Goal: Task Accomplishment & Management: Manage account settings

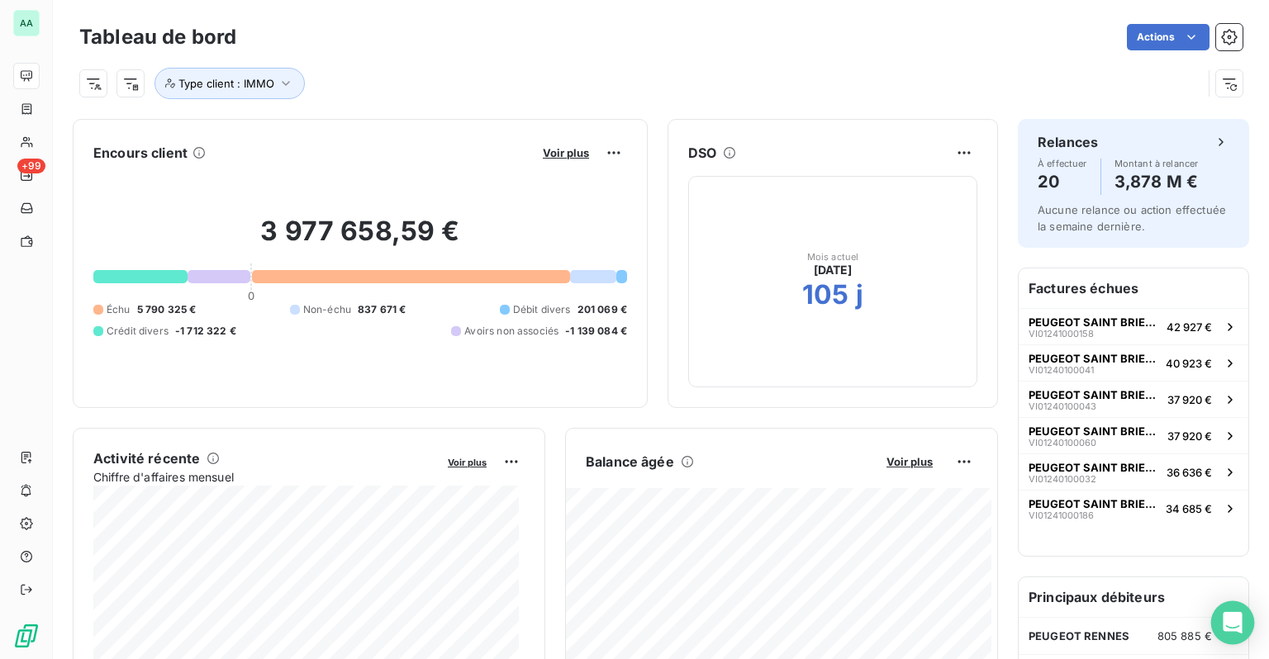
click at [1231, 637] on div "Open Intercom Messenger" at bounding box center [1233, 623] width 44 height 44
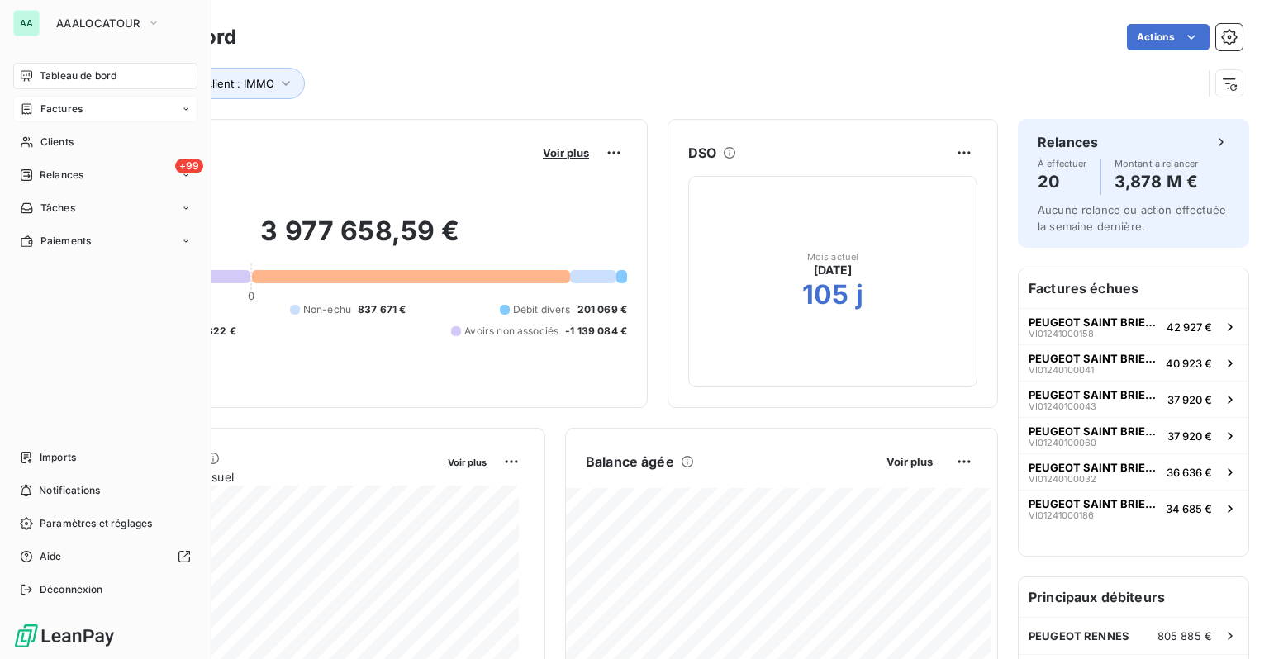
click at [76, 112] on span "Factures" at bounding box center [61, 109] width 42 height 15
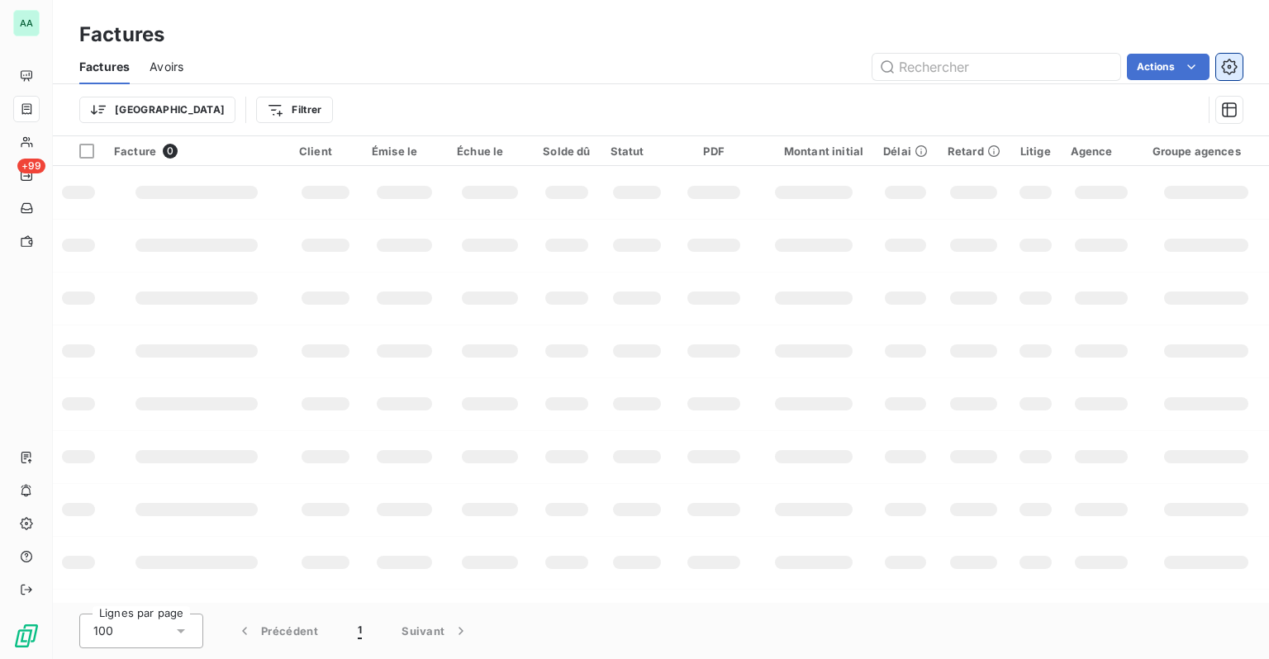
click at [1240, 70] on button "button" at bounding box center [1229, 67] width 26 height 26
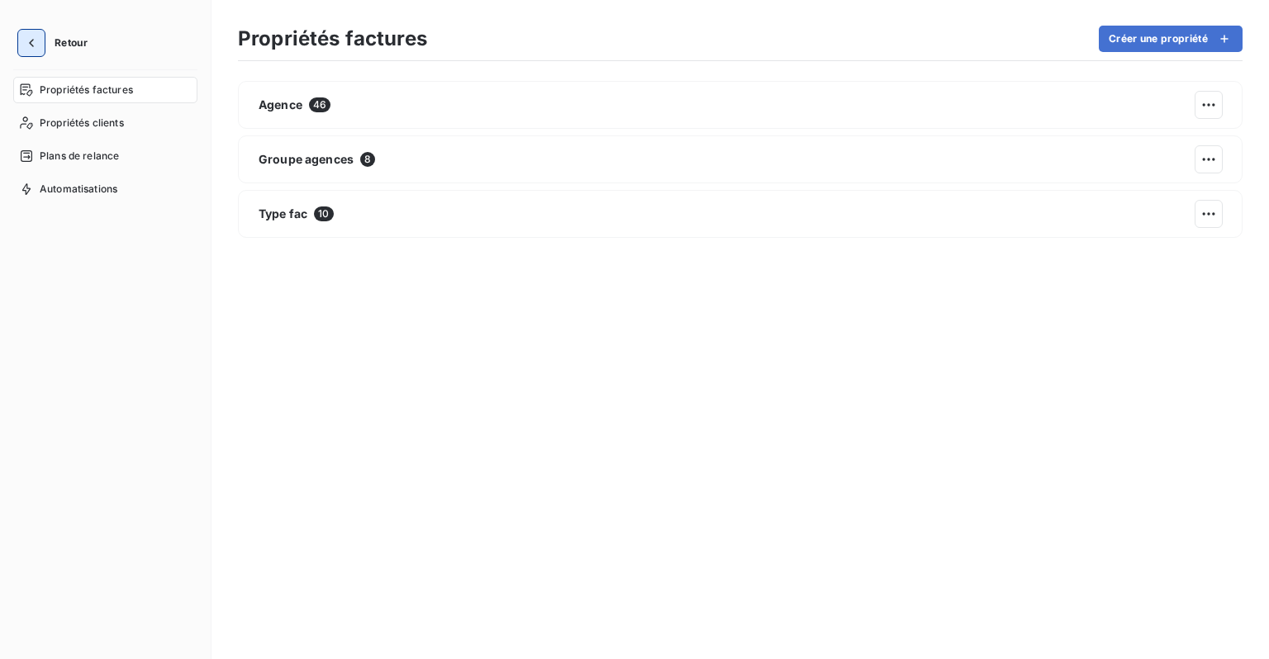
click at [30, 50] on icon "button" at bounding box center [31, 43] width 17 height 17
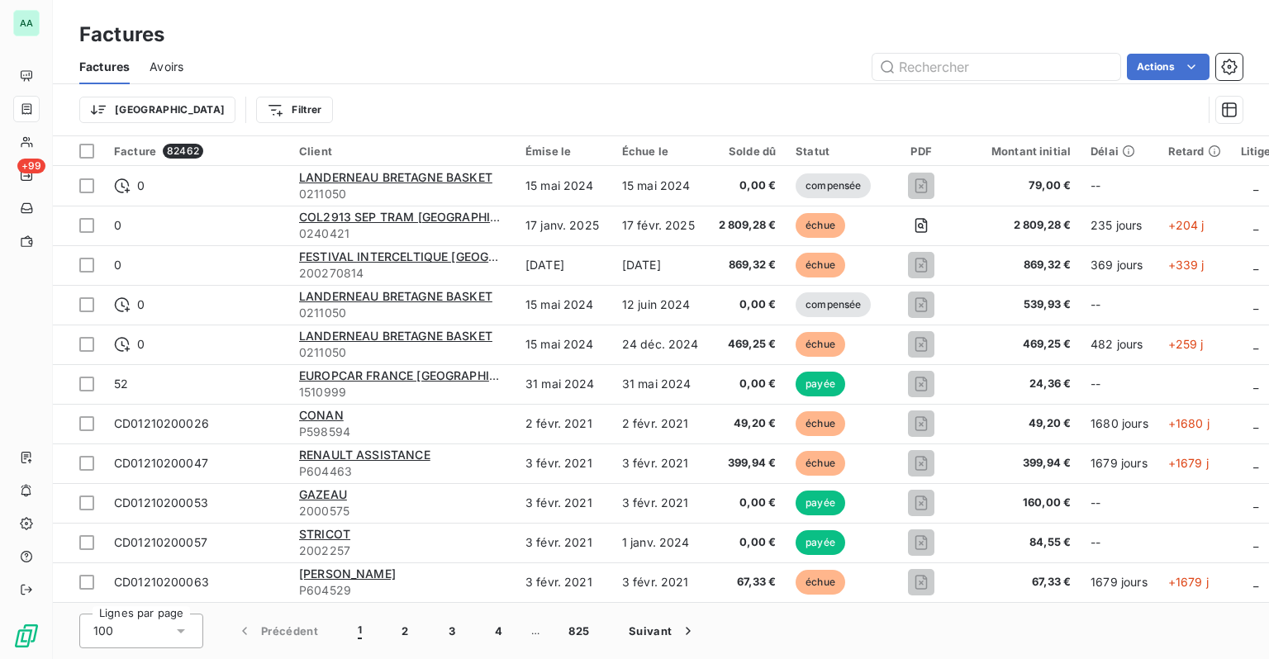
click at [21, 41] on div "AA +99" at bounding box center [26, 329] width 53 height 659
drag, startPoint x: 620, startPoint y: 607, endPoint x: 804, endPoint y: 609, distance: 184.2
click at [804, 609] on div "Lignes par page 100 Précédent 1 2 3 4 … 825 Suivant" at bounding box center [661, 631] width 1216 height 56
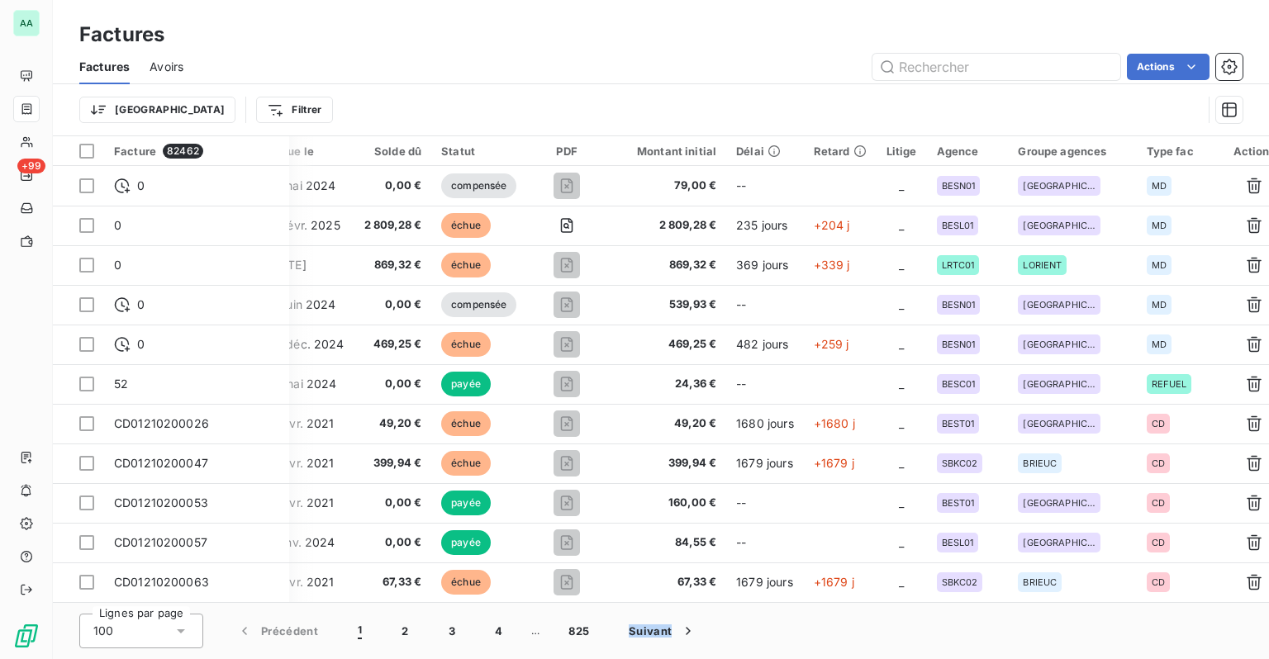
scroll to position [0, 370]
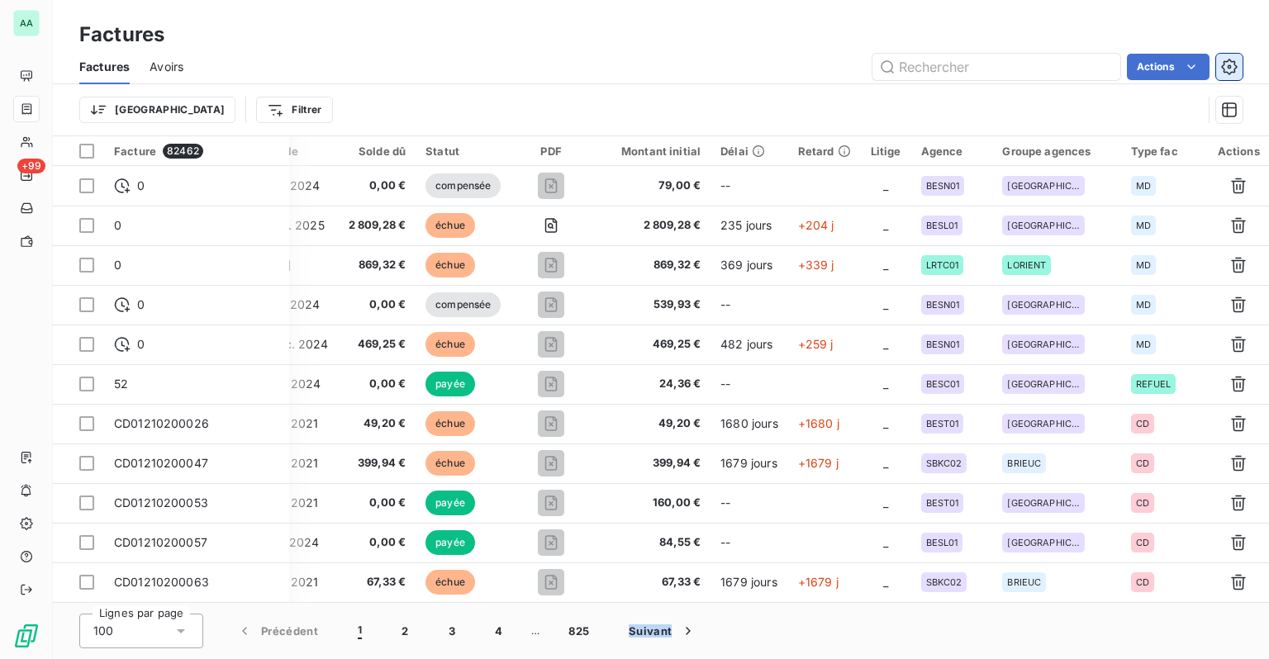
click at [1226, 61] on icon "button" at bounding box center [1229, 67] width 16 height 16
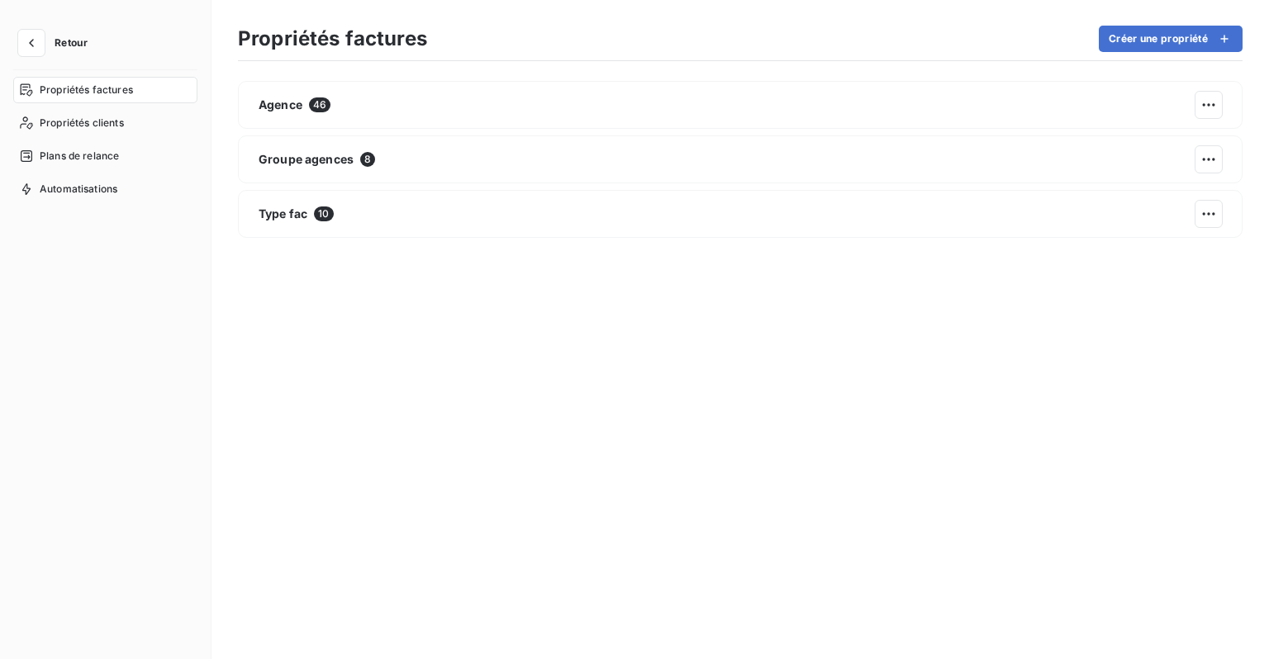
click at [17, 25] on div "Retour Propriétés factures Propriétés clients Plans de relance Automatisations" at bounding box center [105, 329] width 211 height 659
click at [22, 33] on button "button" at bounding box center [31, 43] width 26 height 26
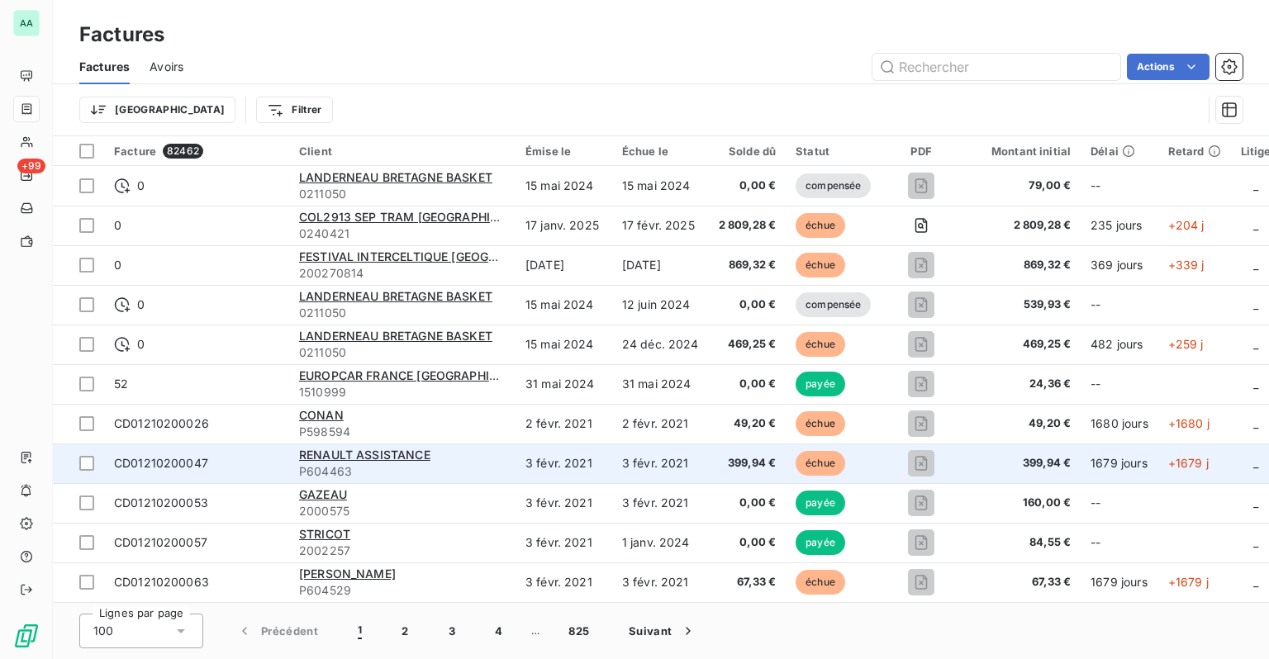
click at [163, 466] on span "CD01210200047" at bounding box center [161, 463] width 94 height 14
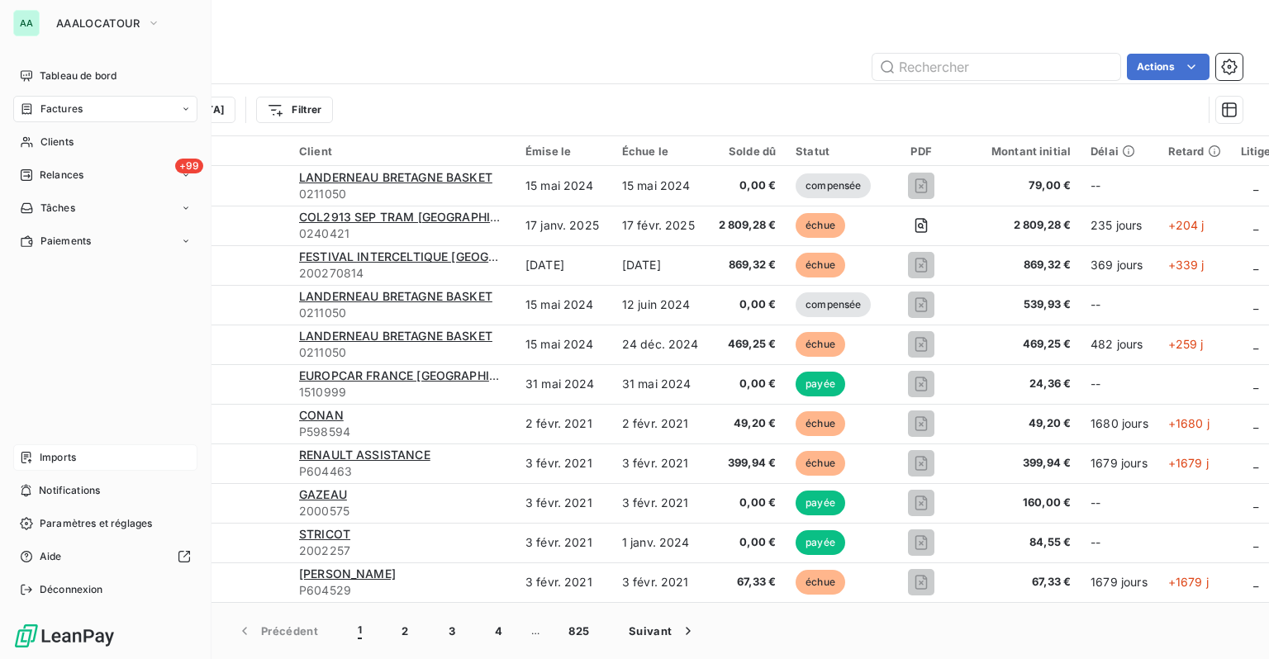
click at [40, 456] on span "Imports" at bounding box center [58, 457] width 36 height 15
